Goal: Task Accomplishment & Management: Complete application form

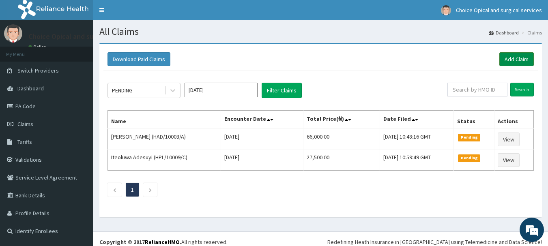
click at [515, 59] on link "Add Claim" at bounding box center [516, 59] width 34 height 14
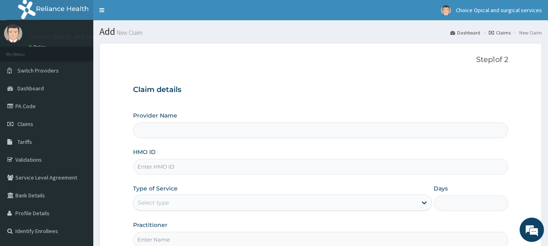
type input "Choice Opticals and surgical services - ikeja"
click at [162, 167] on input "HMO ID" at bounding box center [321, 167] width 376 height 16
paste input "ARM/10170/A"
type input "ARM/10170/A"
click at [187, 199] on div "Select type" at bounding box center [275, 202] width 284 height 13
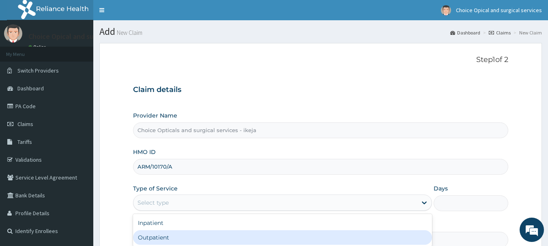
drag, startPoint x: 160, startPoint y: 238, endPoint x: 243, endPoint y: 195, distance: 93.3
click at [161, 235] on div "Outpatient" at bounding box center [282, 237] width 299 height 15
type input "1"
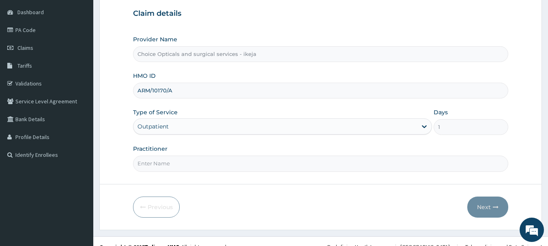
scroll to position [87, 0]
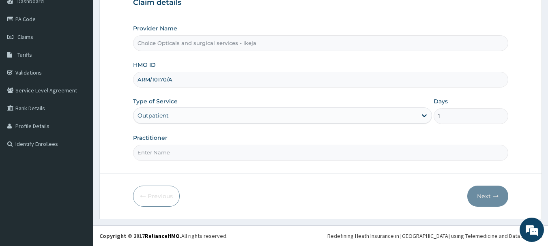
click at [179, 155] on input "Practitioner" at bounding box center [321, 153] width 376 height 16
type input "[PERSON_NAME]"
click at [493, 196] on icon "button" at bounding box center [496, 196] width 6 height 6
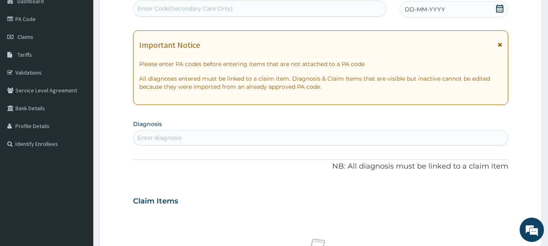
click at [166, 5] on div "Enter Code(Secondary Care Only)" at bounding box center [185, 8] width 95 height 8
paste input "PA/683AF8"
type input "PA/683AF8"
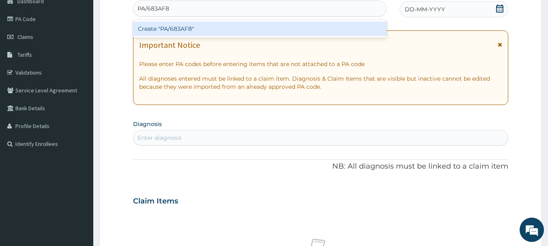
click at [176, 27] on div "Create "PA/683AF8"" at bounding box center [260, 28] width 254 height 15
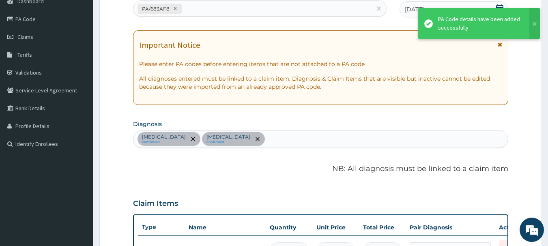
scroll to position [327, 0]
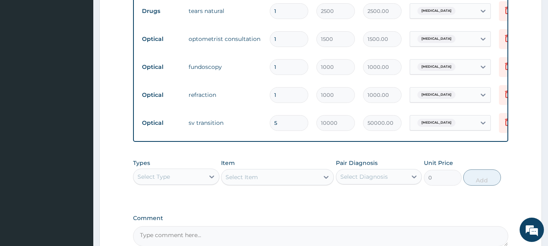
type input "0.00"
type input "3"
type input "30000.00"
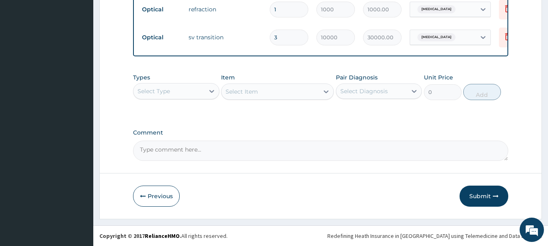
scroll to position [418, 0]
type input "3"
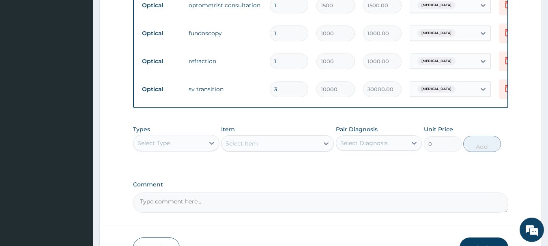
scroll to position [378, 0]
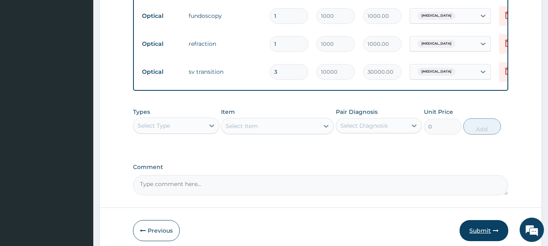
click at [478, 239] on button "Submit" at bounding box center [484, 230] width 49 height 21
